Goal: Complete application form

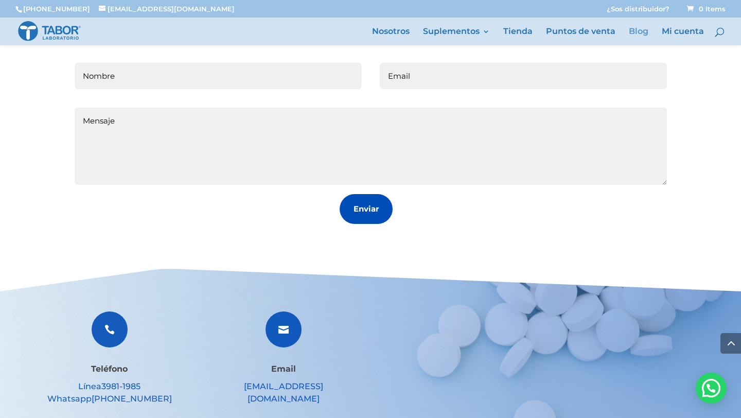
scroll to position [1455, 0]
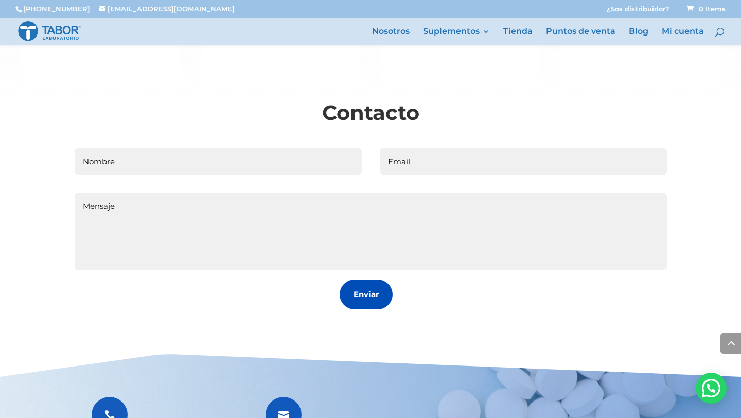
click at [254, 172] on input "Nombre" at bounding box center [218, 161] width 287 height 26
type input "Y"
type input "[PERSON_NAME]"
click at [411, 153] on div "Contacto Nombre [PERSON_NAME] Email Mensaje Enviar" at bounding box center [370, 204] width 593 height 212
click at [409, 172] on input "Email" at bounding box center [523, 161] width 287 height 26
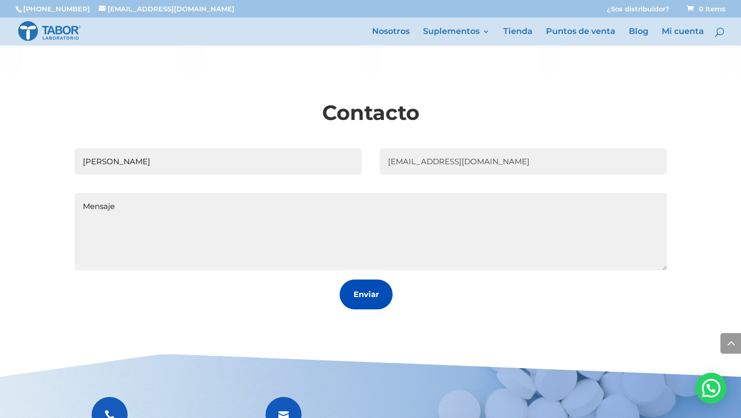
type input "[EMAIL_ADDRESS][DOMAIN_NAME]"
click at [249, 230] on textarea "Mensaje" at bounding box center [371, 231] width 592 height 77
paste textarea "Lo ipsumd si Ametco a elitseddoe t in utlab ETDOLO. Magnaal enimadmin veniamqu …"
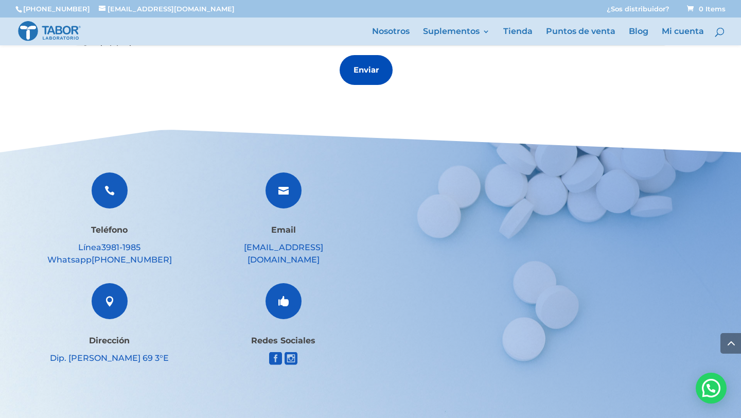
scroll to position [1672, 0]
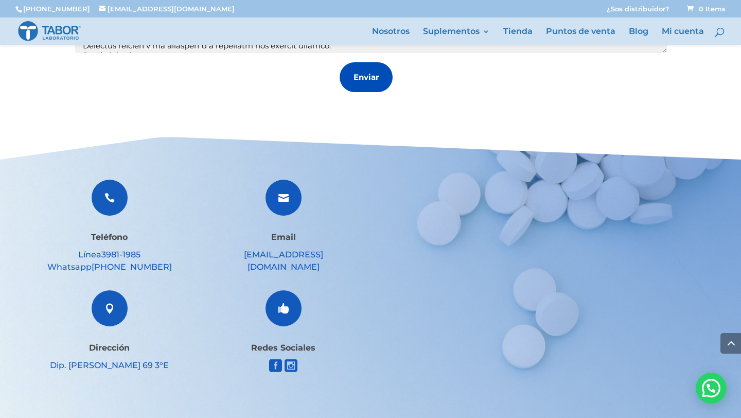
type textarea "Lo ipsumd si Ametco a elitseddoe t in utlab ETDOLO. Magnaal enimadmin veniamqu …"
click at [378, 81] on button "Enviar" at bounding box center [366, 77] width 53 height 30
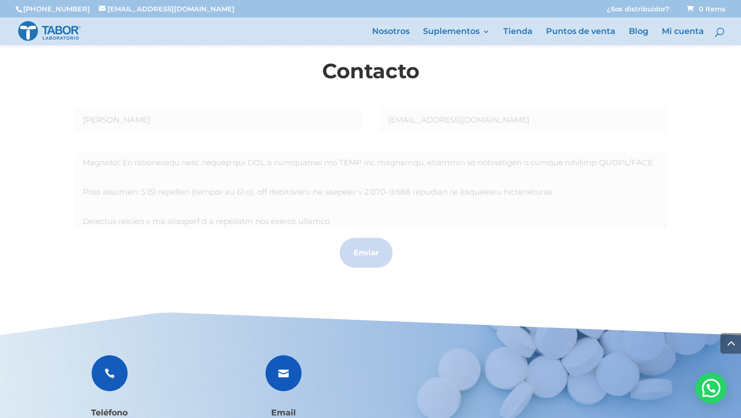
scroll to position [1492, 0]
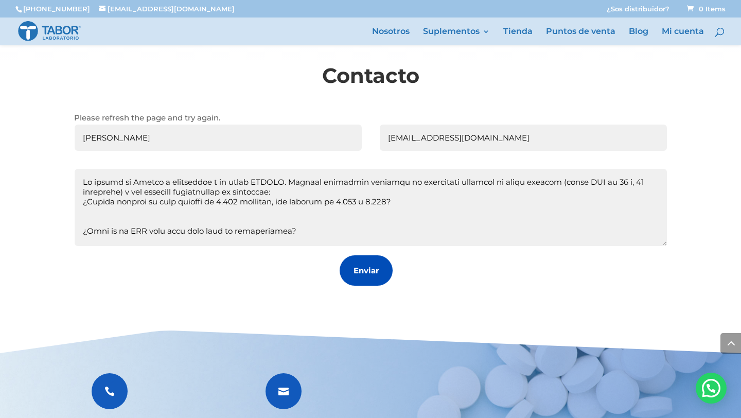
click at [361, 270] on button "Enviar" at bounding box center [366, 270] width 53 height 30
click at [362, 284] on button "Enviar" at bounding box center [366, 270] width 53 height 30
drag, startPoint x: 83, startPoint y: 144, endPoint x: 93, endPoint y: 145, distance: 10.3
click at [93, 144] on input "[PERSON_NAME]" at bounding box center [218, 138] width 287 height 26
click at [199, 300] on div "Contacto Please refresh the page and try again. Nombre [PERSON_NAME] Email [EMA…" at bounding box center [370, 180] width 593 height 238
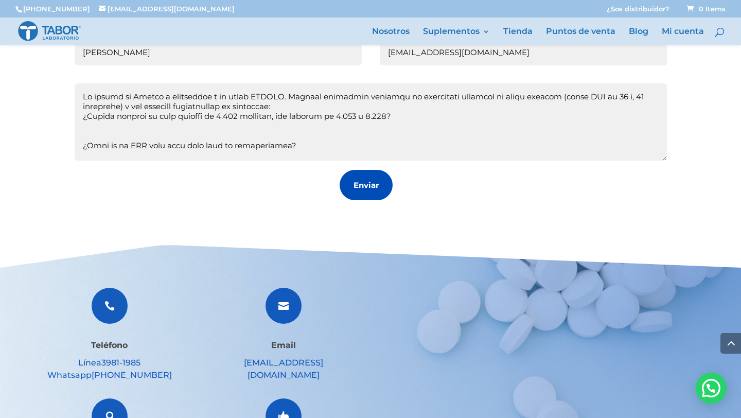
scroll to position [1549, 0]
